Goal: Information Seeking & Learning: Learn about a topic

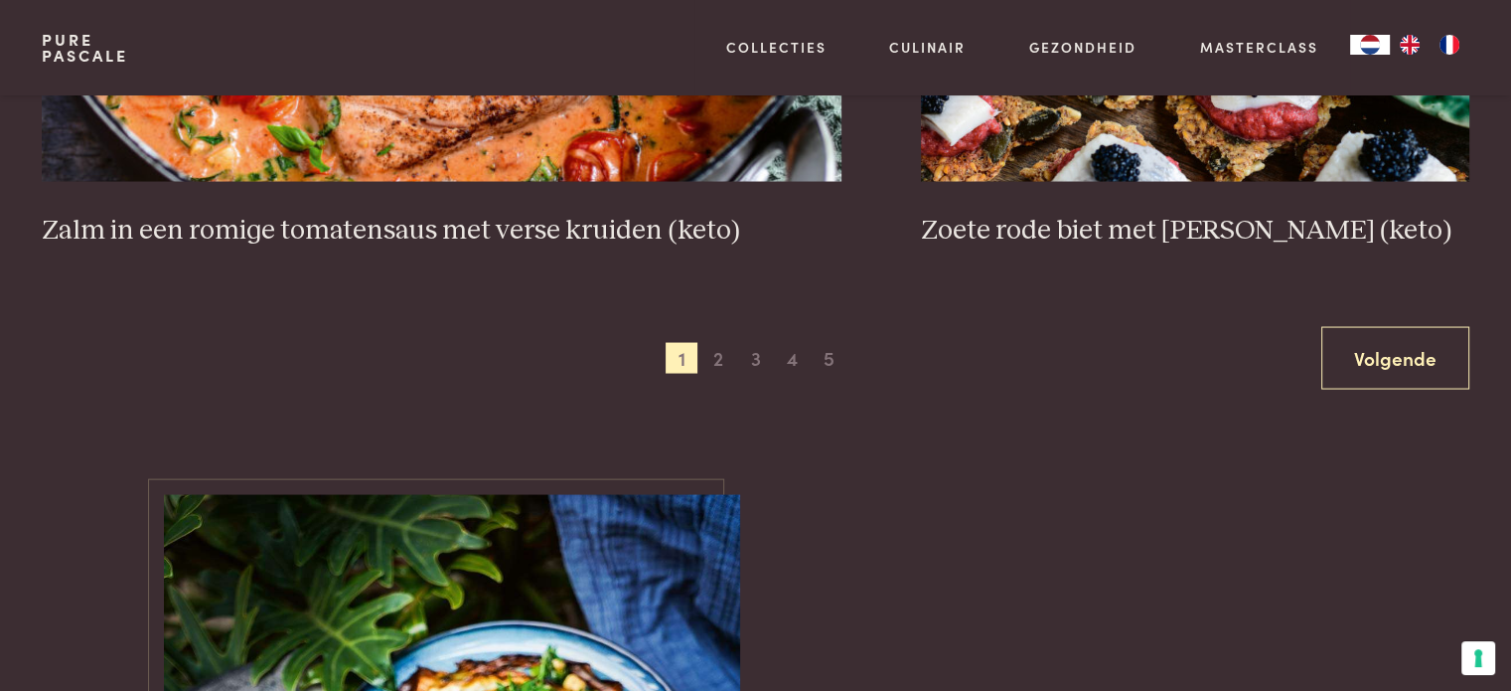
scroll to position [3875, 0]
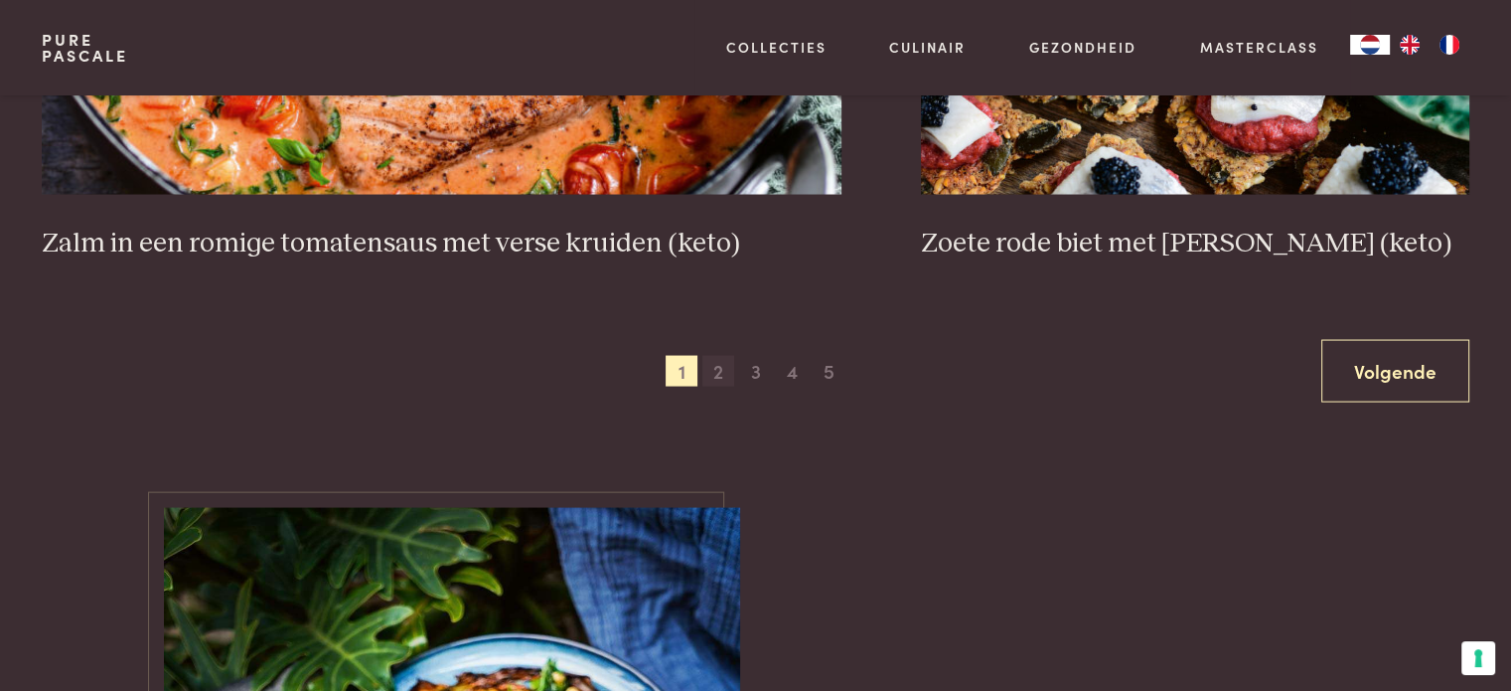
click at [718, 365] on span "2" at bounding box center [719, 372] width 32 height 32
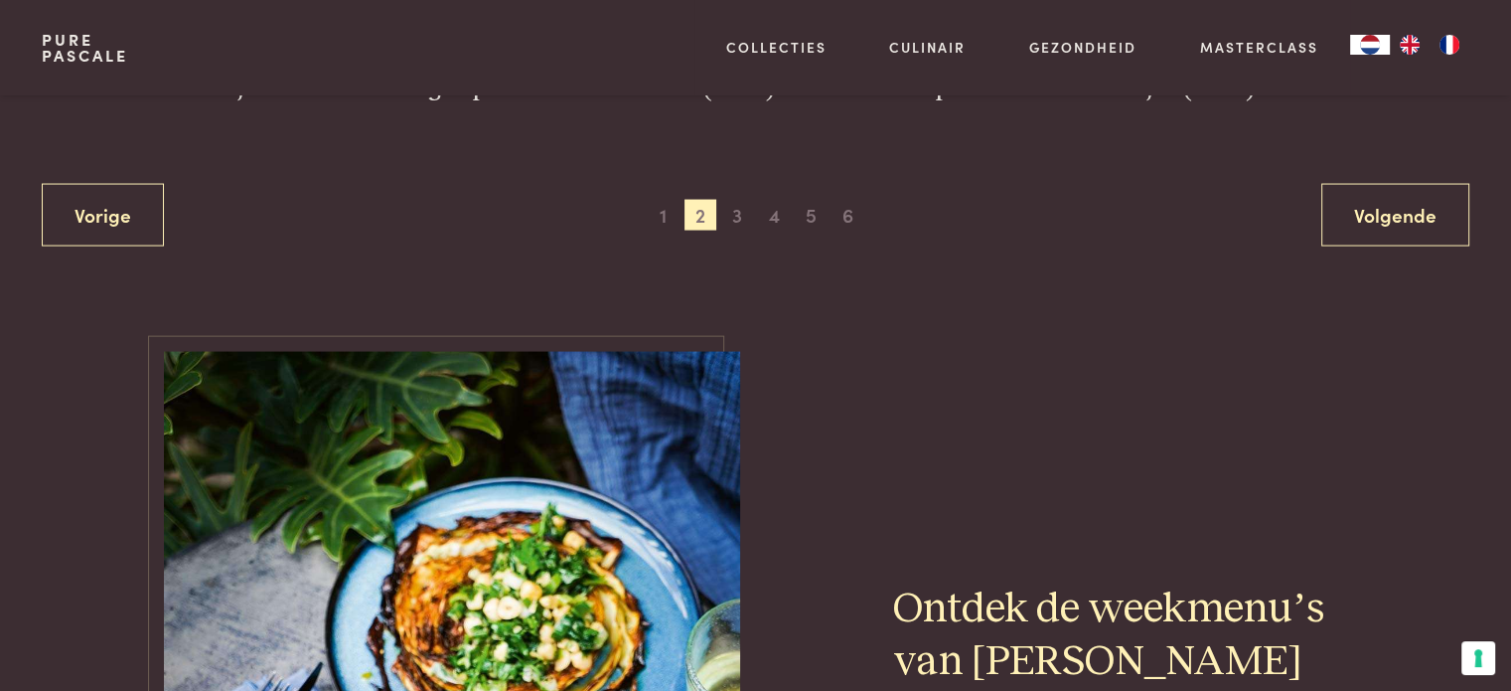
scroll to position [4033, 0]
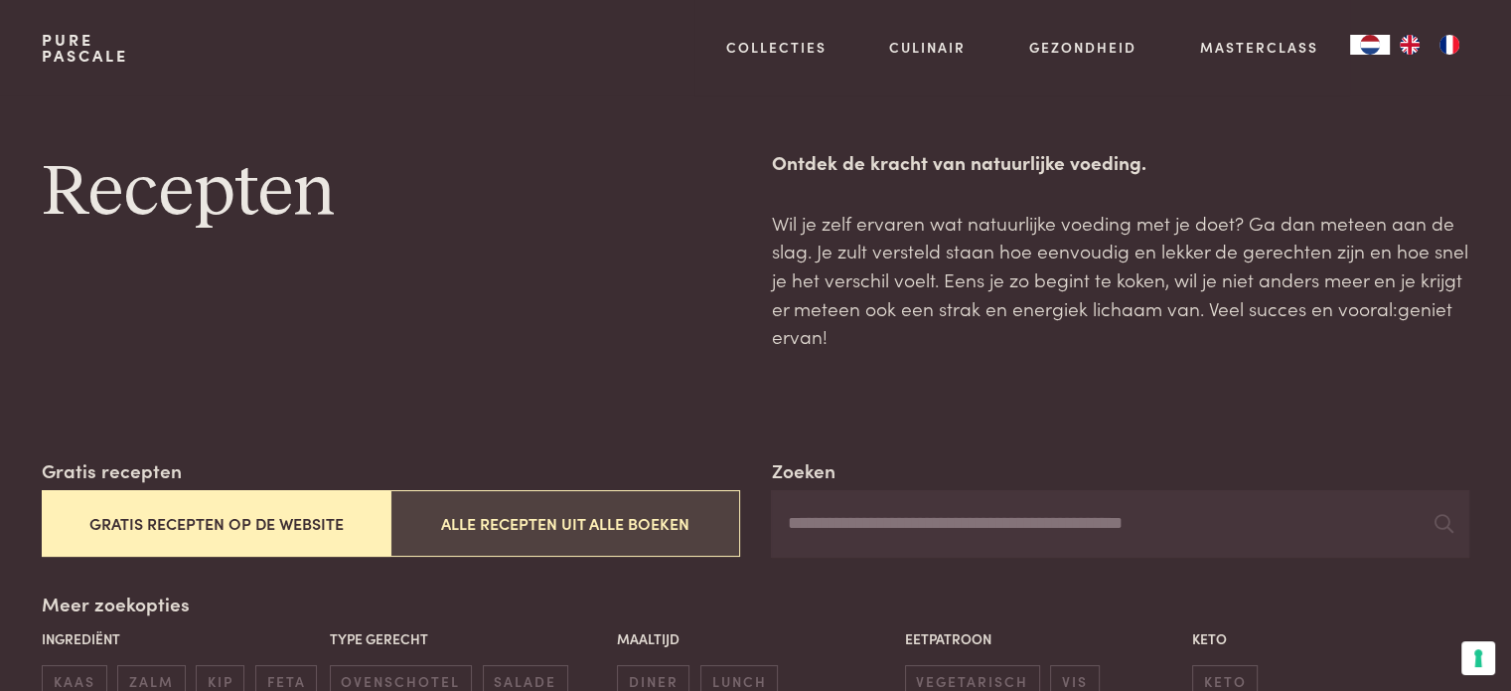
click at [638, 508] on button "Alle recepten uit alle boeken" at bounding box center [565, 523] width 349 height 67
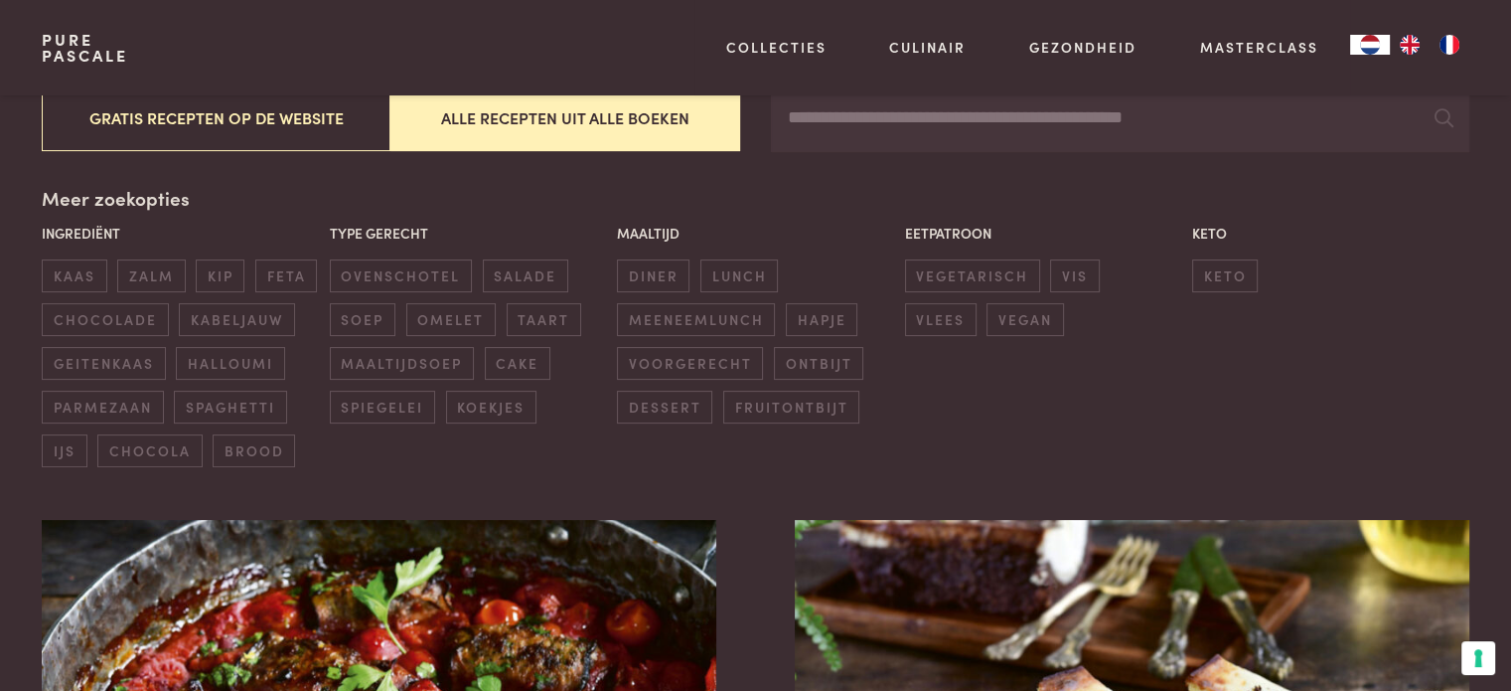
scroll to position [456, 0]
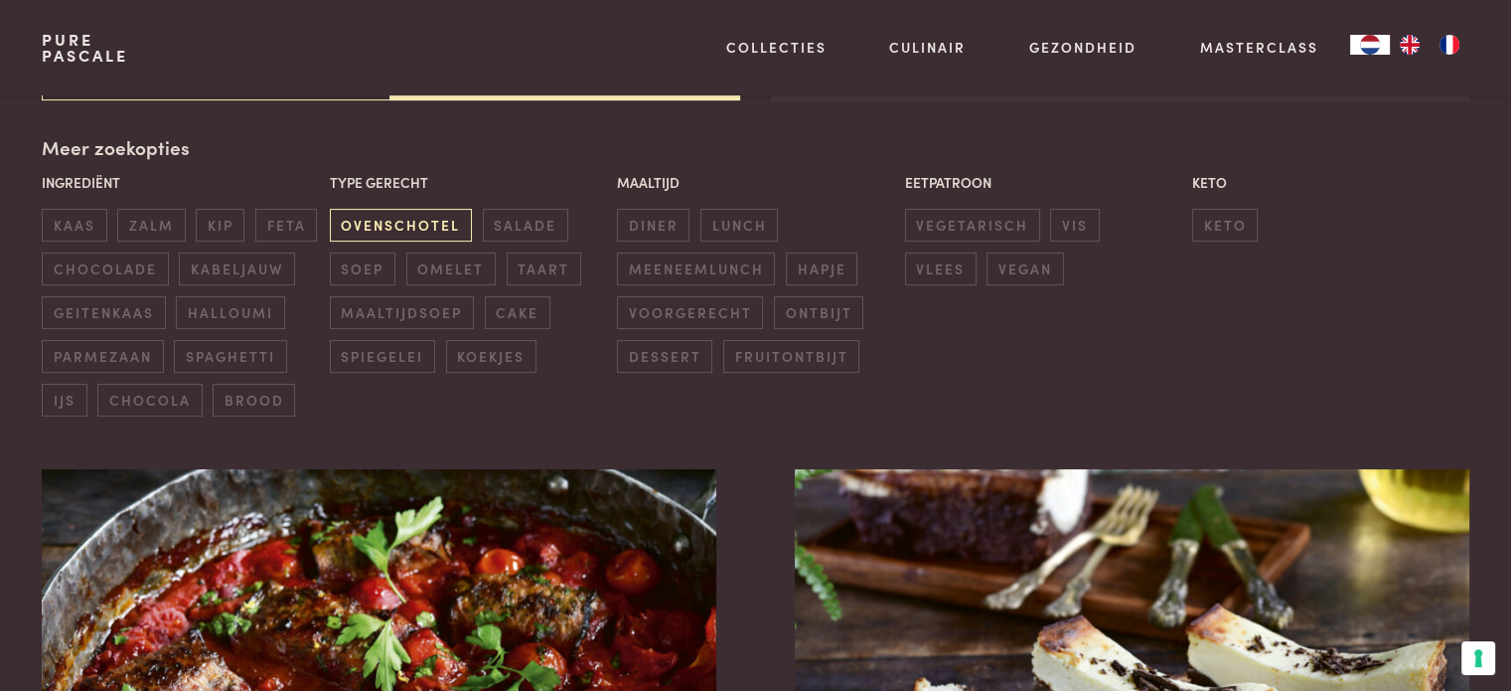
click at [397, 210] on span "ovenschotel" at bounding box center [401, 225] width 142 height 33
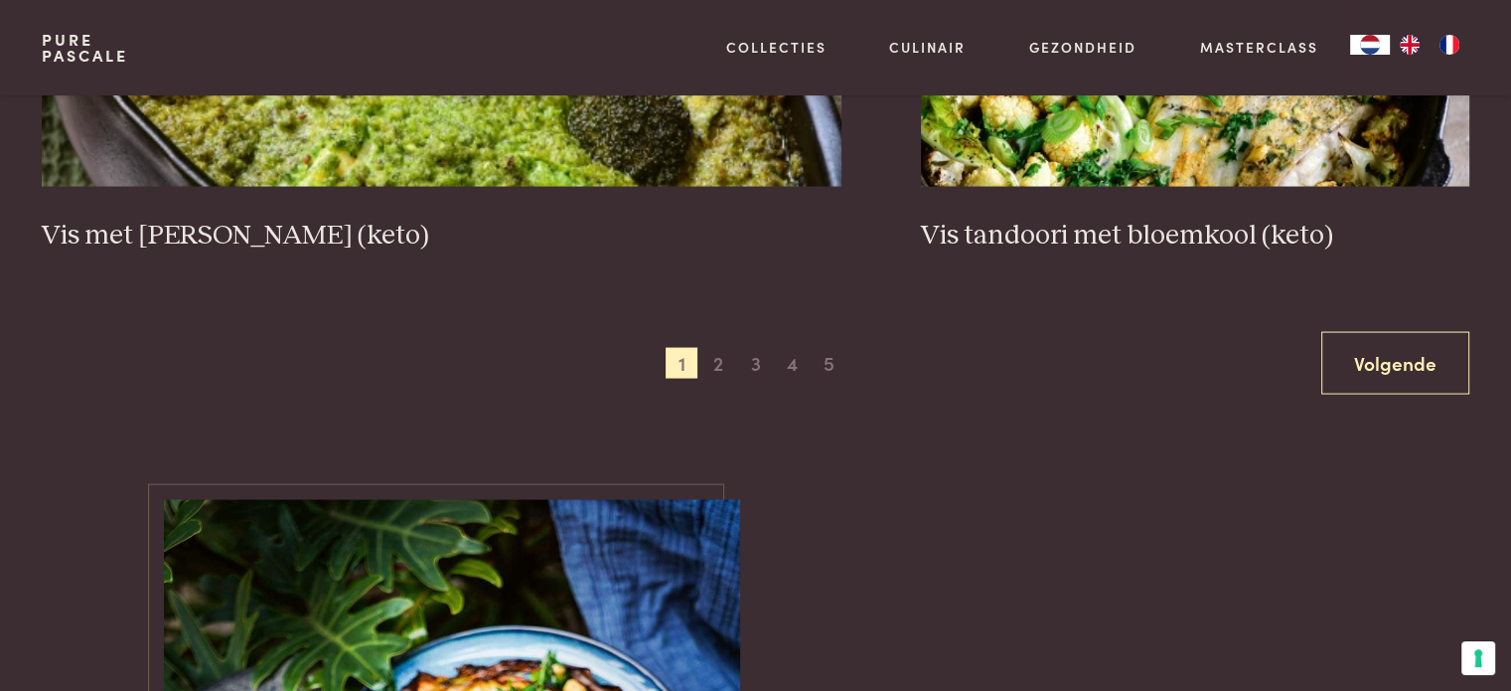
scroll to position [3934, 0]
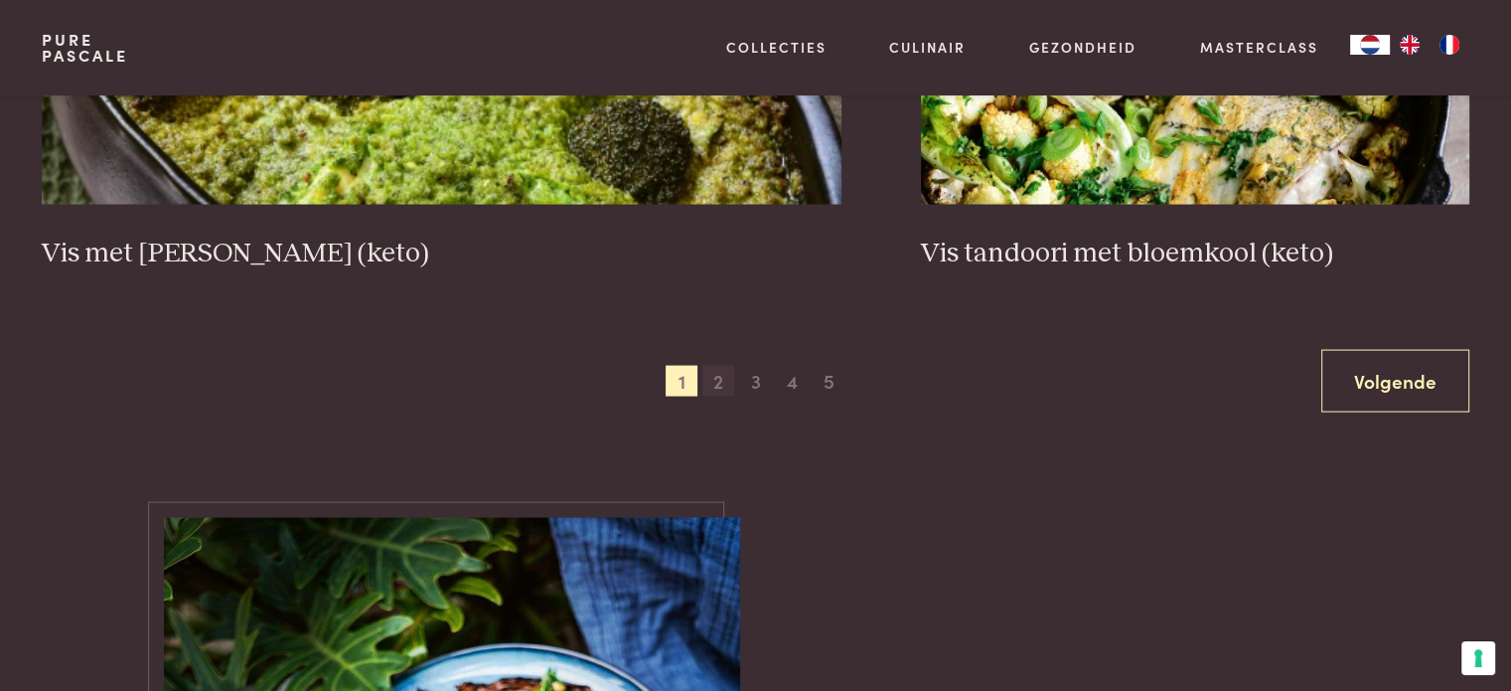
click at [728, 381] on span "2" at bounding box center [719, 382] width 32 height 32
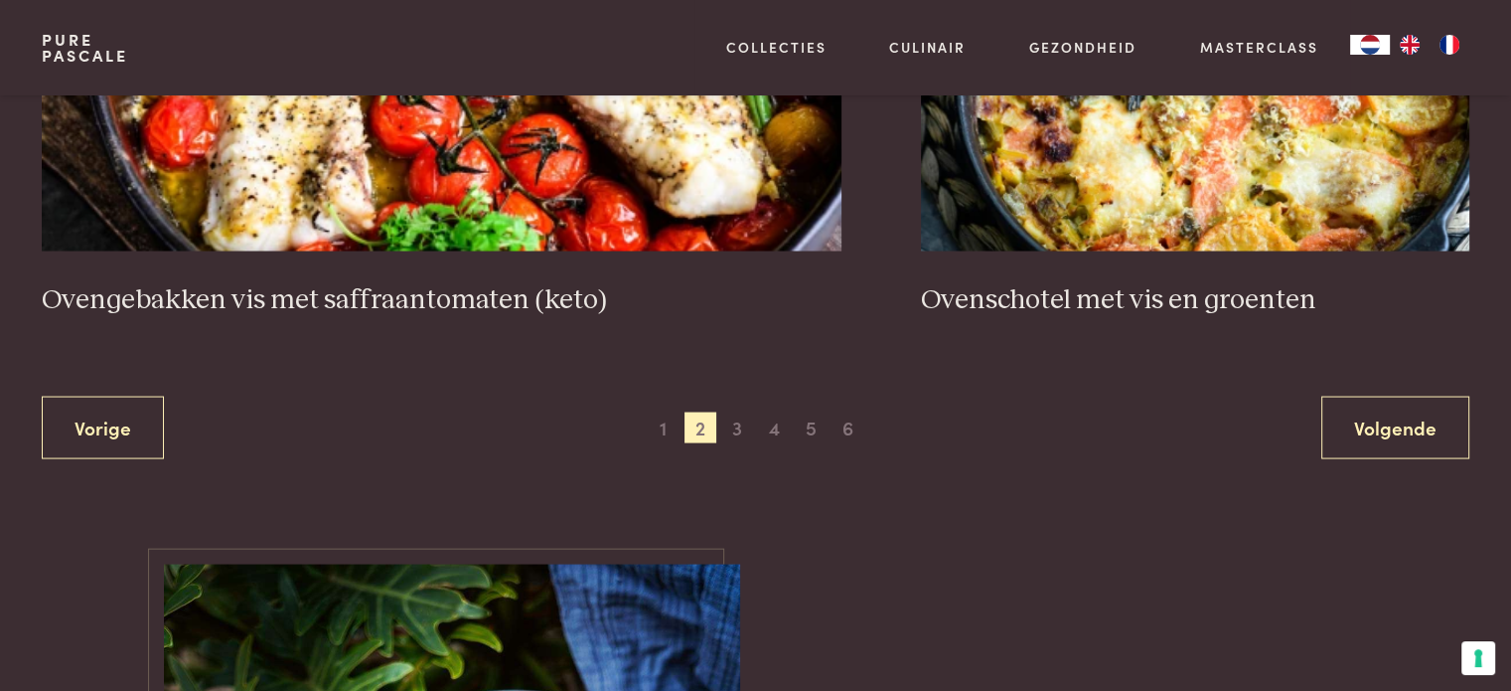
scroll to position [3934, 0]
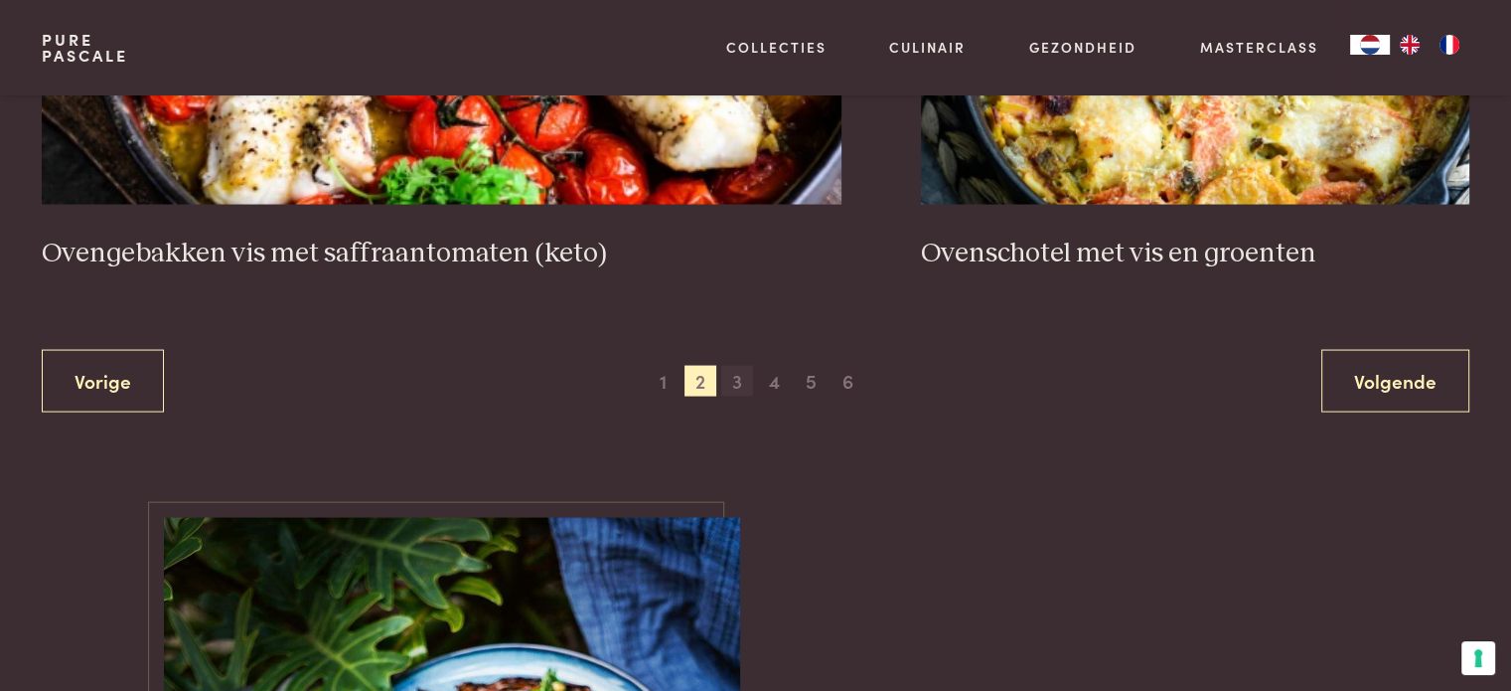
click at [734, 366] on span "3" at bounding box center [737, 382] width 32 height 32
